Goal: Task Accomplishment & Management: Use online tool/utility

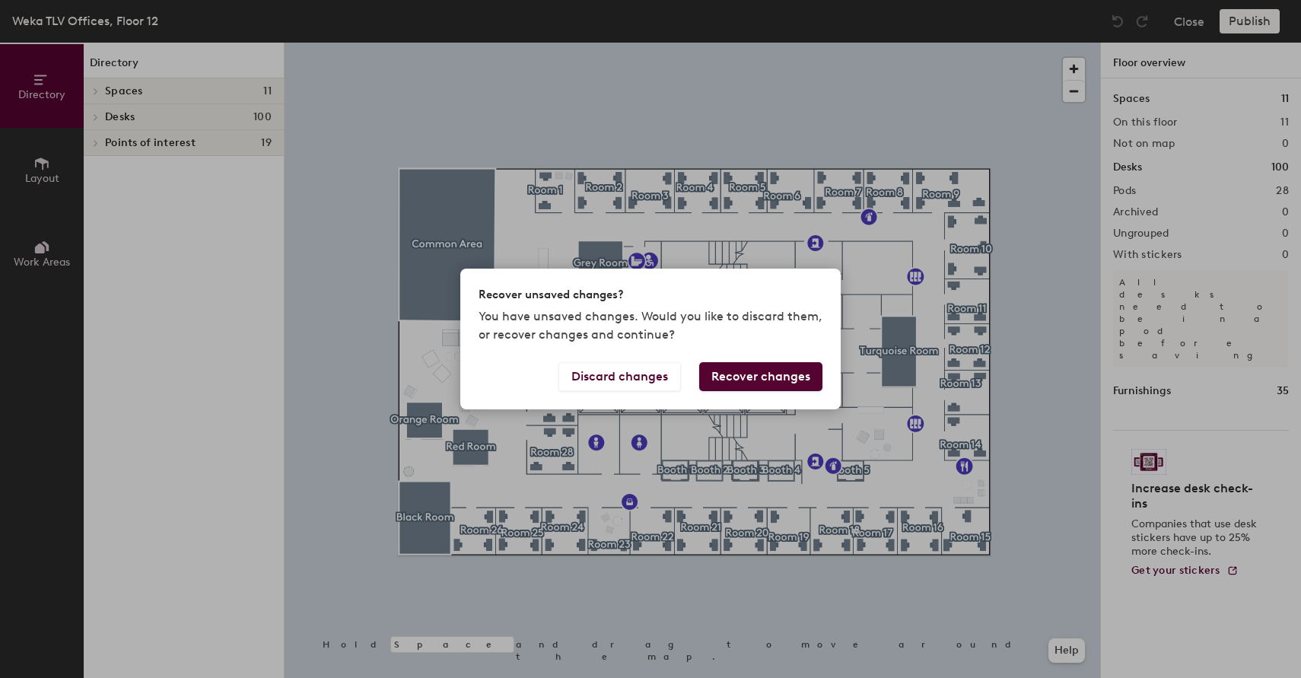
click at [739, 367] on button "Recover changes" at bounding box center [760, 376] width 123 height 29
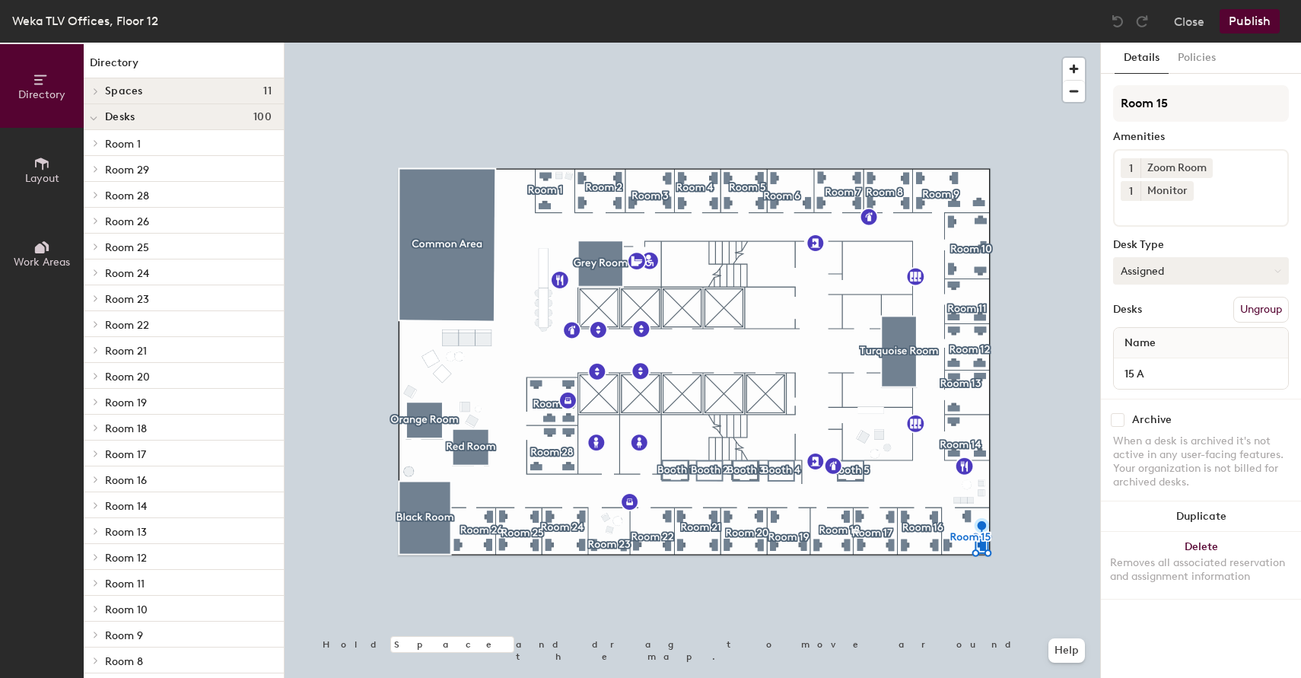
click at [1156, 281] on button "Assigned" at bounding box center [1201, 270] width 176 height 27
click at [1127, 269] on button "Assigned" at bounding box center [1201, 270] width 176 height 27
click at [1230, 31] on button "Publish" at bounding box center [1250, 21] width 60 height 24
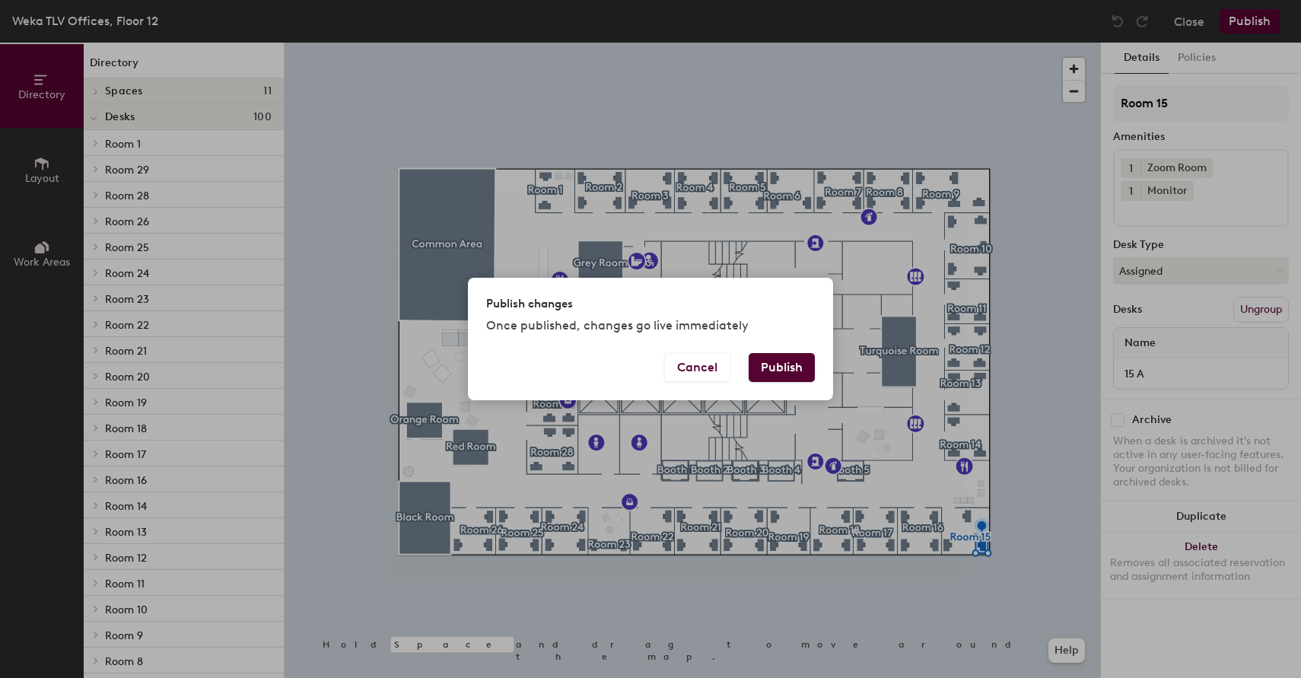
click at [780, 369] on button "Publish" at bounding box center [782, 367] width 66 height 29
